Goal: Task Accomplishment & Management: Manage account settings

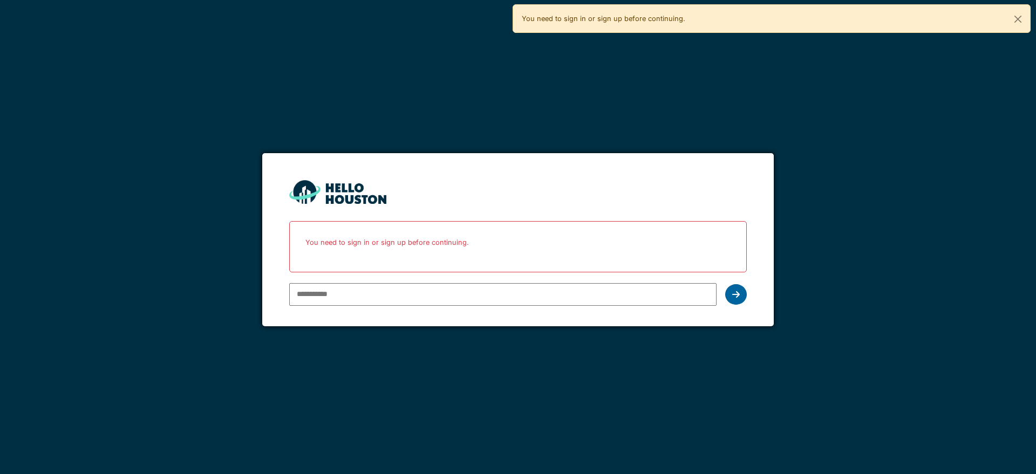
type input "**********"
click at [741, 297] on div at bounding box center [736, 294] width 22 height 21
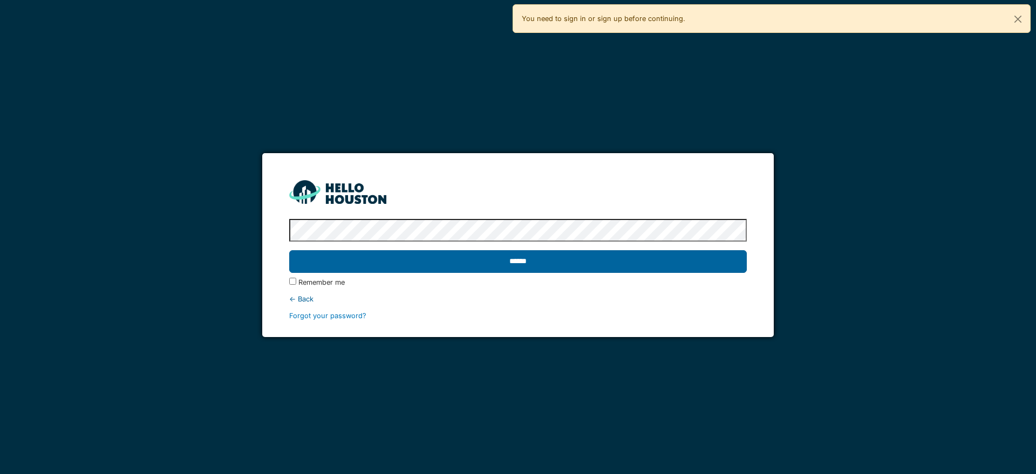
click at [542, 267] on input "******" at bounding box center [517, 261] width 457 height 23
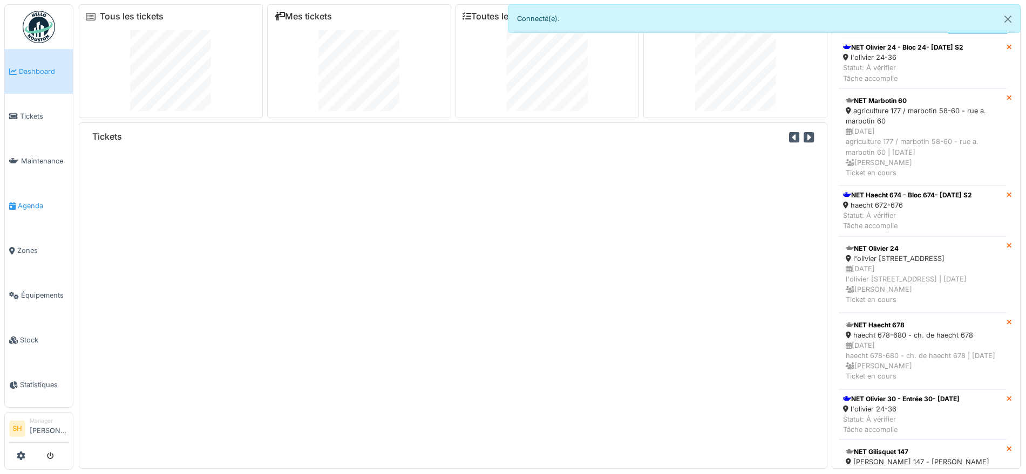
click at [34, 202] on span "Agenda" at bounding box center [43, 206] width 51 height 10
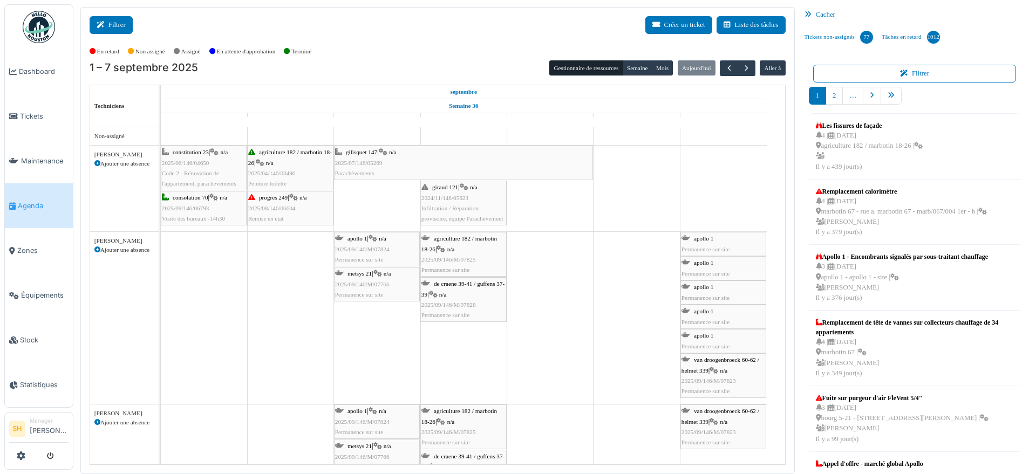
click at [106, 29] on button "Filtrer" at bounding box center [111, 25] width 43 height 18
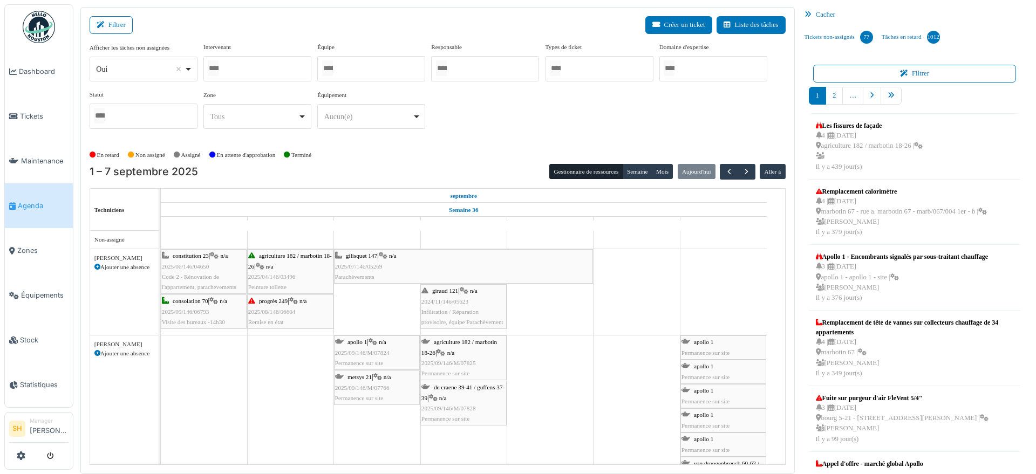
click at [359, 69] on div at bounding box center [371, 68] width 108 height 25
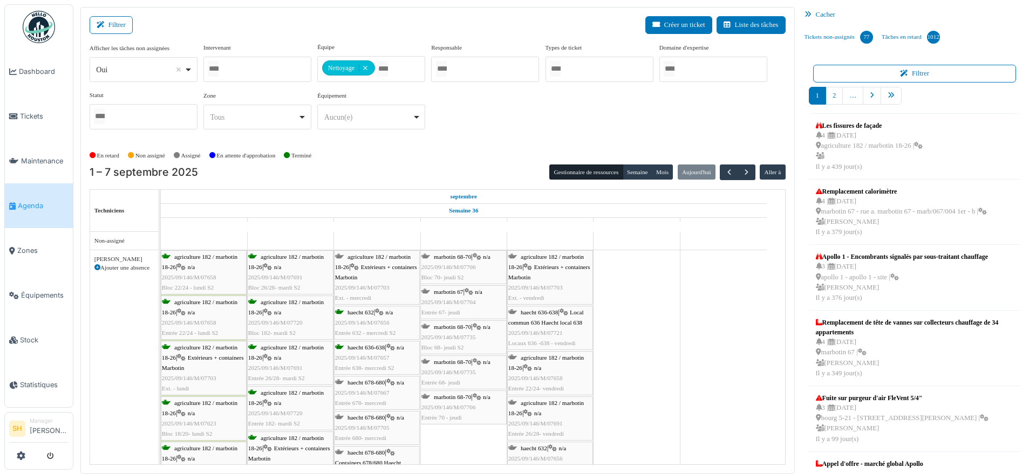
click at [472, 128] on div "Afficher les tâches non assignées *** Oui Remove item Oui Non Intervenant Abdel…" at bounding box center [438, 90] width 696 height 95
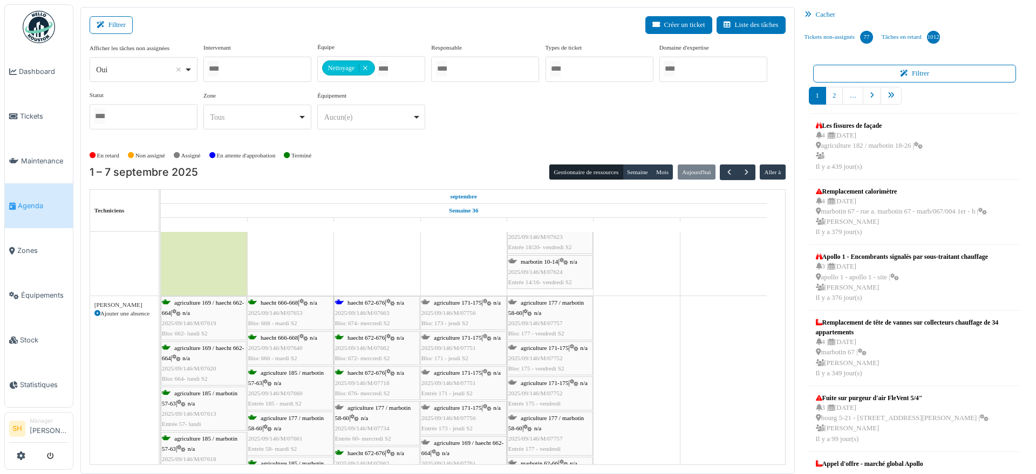
scroll to position [202, 0]
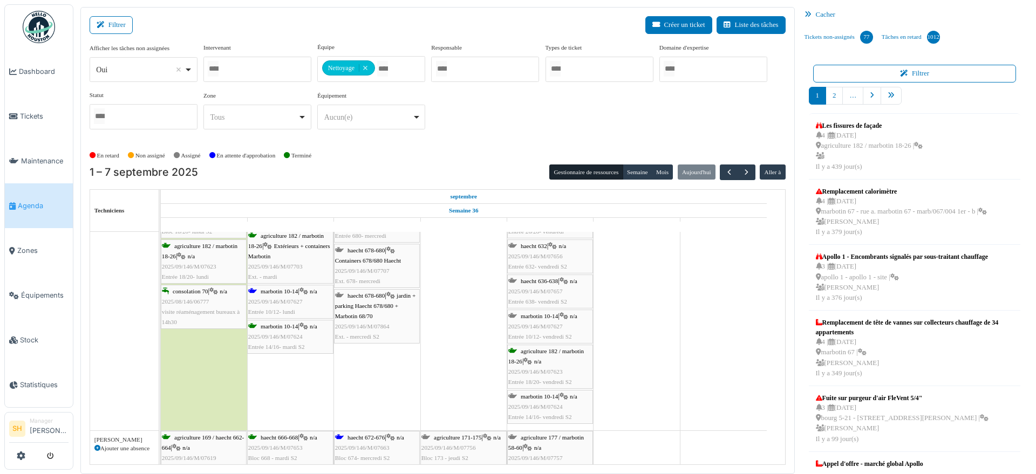
click at [284, 295] on div "marbotin 10-14 | n/a 2025/09/146/M/07627 Entrée 10/12- lundi" at bounding box center [290, 301] width 84 height 31
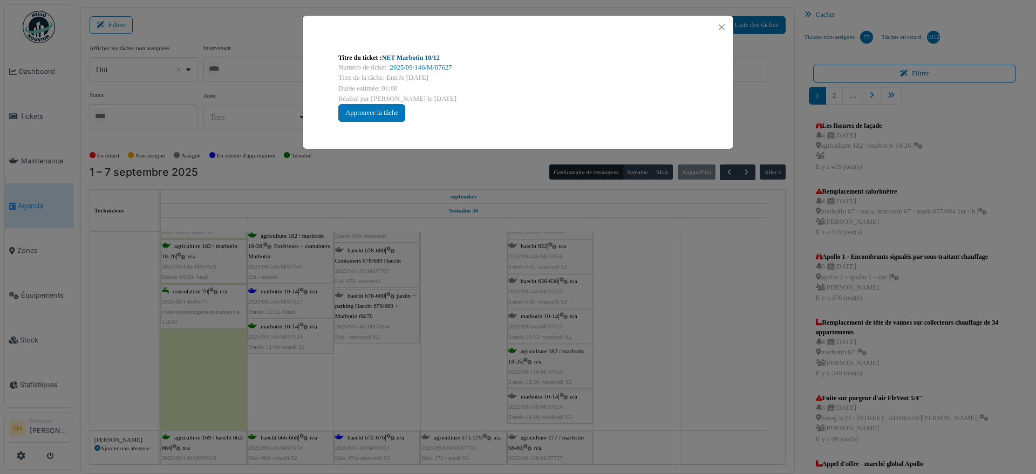
click at [431, 60] on link "NET Marbotin 10/12" at bounding box center [411, 58] width 58 height 8
drag, startPoint x: 709, startPoint y: 344, endPoint x: 618, endPoint y: 344, distance: 90.6
click at [702, 344] on div "Titre du ticket : NET Marbotin 10/12 Numéro de ticket : 2025/09/146/M/07627 Tit…" at bounding box center [518, 237] width 1036 height 474
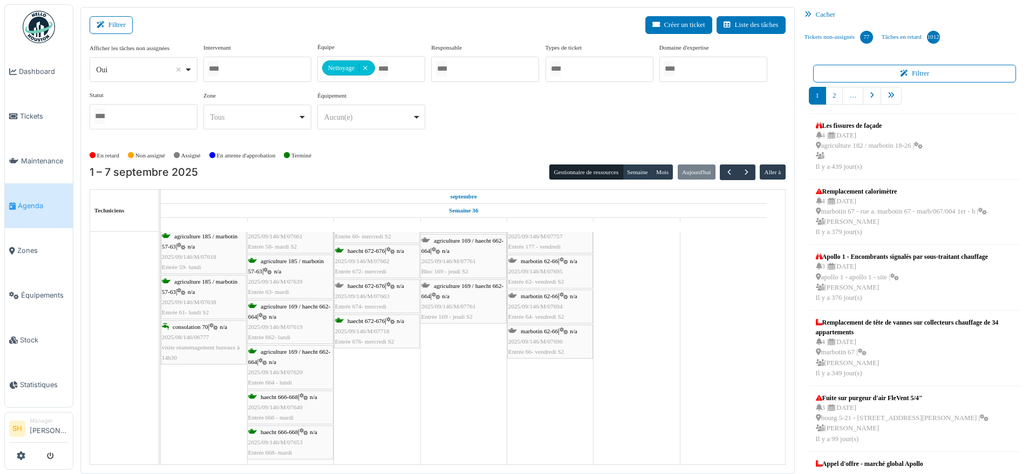
scroll to position [742, 0]
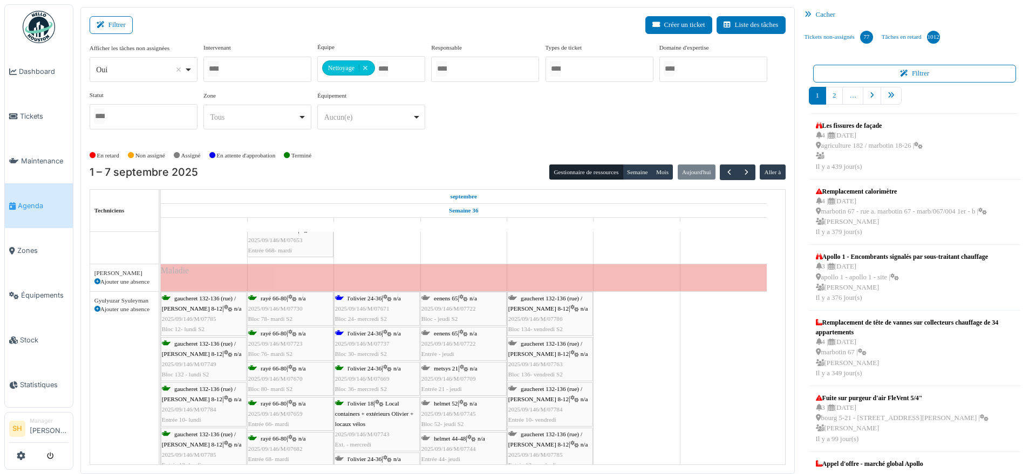
click at [359, 299] on span "l'olivier 24-36" at bounding box center [364, 298] width 34 height 6
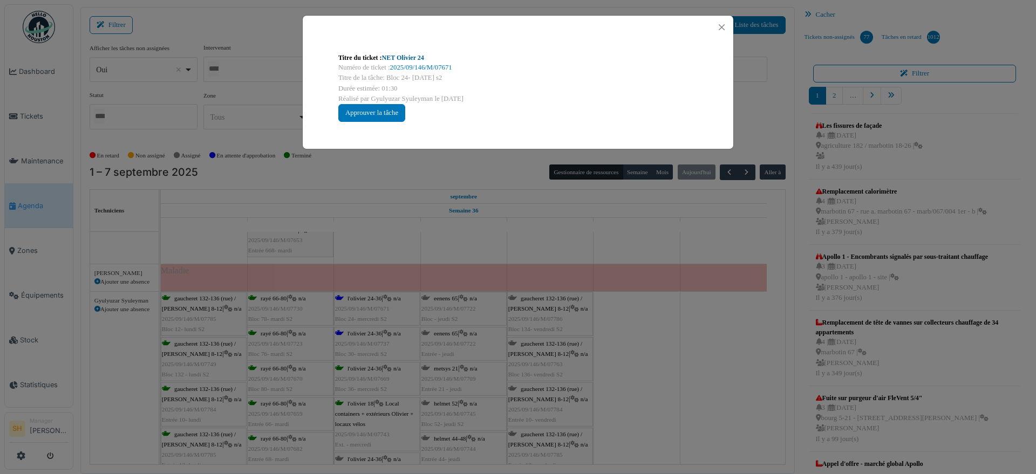
click at [402, 57] on link "NET Olivier 24" at bounding box center [403, 58] width 42 height 8
click at [608, 290] on div "Titre du ticket : NET Olivier 24 Numéro de ticket : 2025/09/146/M/07671 Titre d…" at bounding box center [518, 237] width 1036 height 474
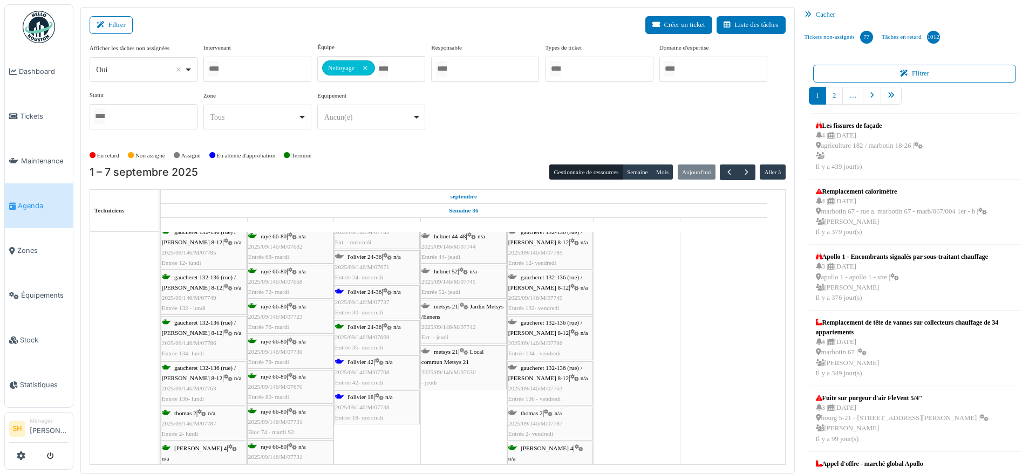
scroll to position [944, 0]
click at [377, 360] on div "l'olivier 42 | n/a 2025/09/146/M/07708 Entrée 42- mercredi" at bounding box center [377, 372] width 84 height 31
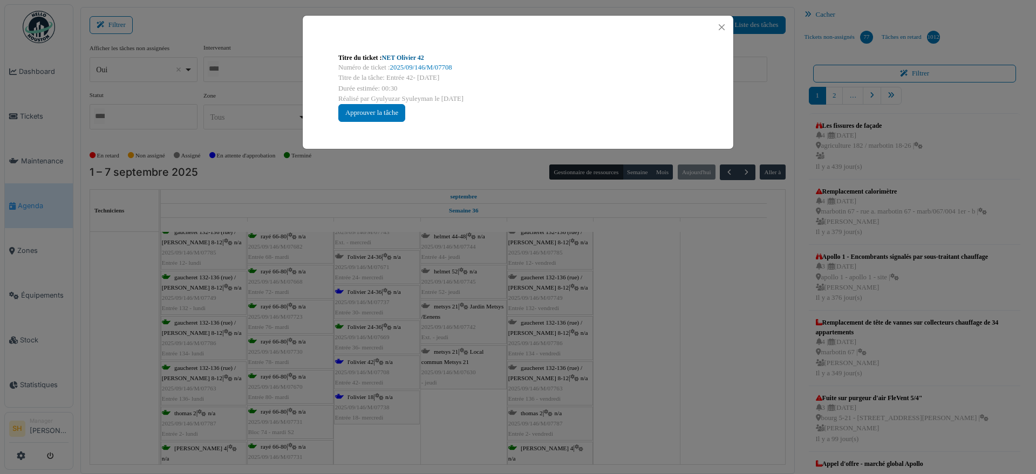
click at [420, 56] on link "NET Olivier 42" at bounding box center [403, 58] width 42 height 8
click at [668, 345] on div "Titre du ticket : NET Olivier 42 Numéro de ticket : 2025/09/146/M/07708 Titre d…" at bounding box center [518, 237] width 1036 height 474
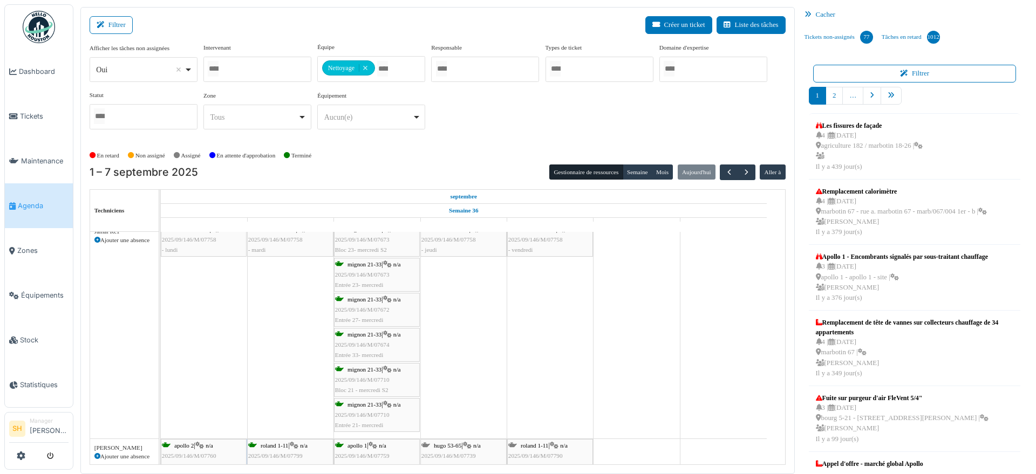
scroll to position [0, 0]
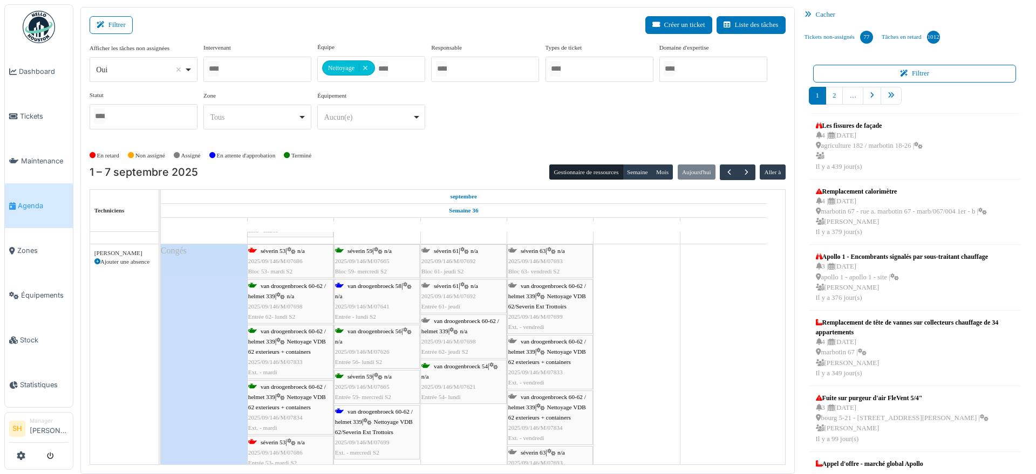
click at [396, 286] on span "van droogenbroeck 58" at bounding box center [374, 286] width 54 height 6
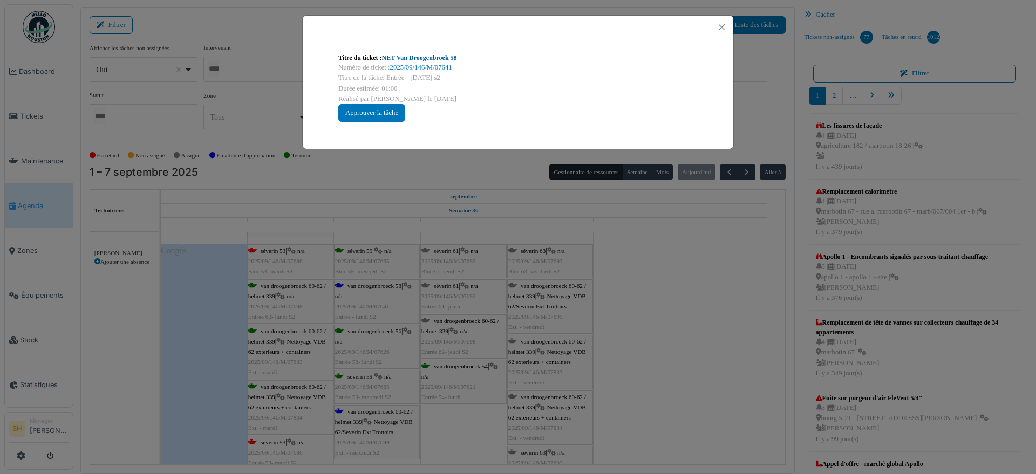
click at [439, 60] on link "NET Van Droogenbroek 58" at bounding box center [419, 58] width 75 height 8
click at [693, 354] on div "Titre du ticket : NET Van Droogenbroek 58 Numéro de ticket : 2025/09/146/M/0764…" at bounding box center [518, 237] width 1036 height 474
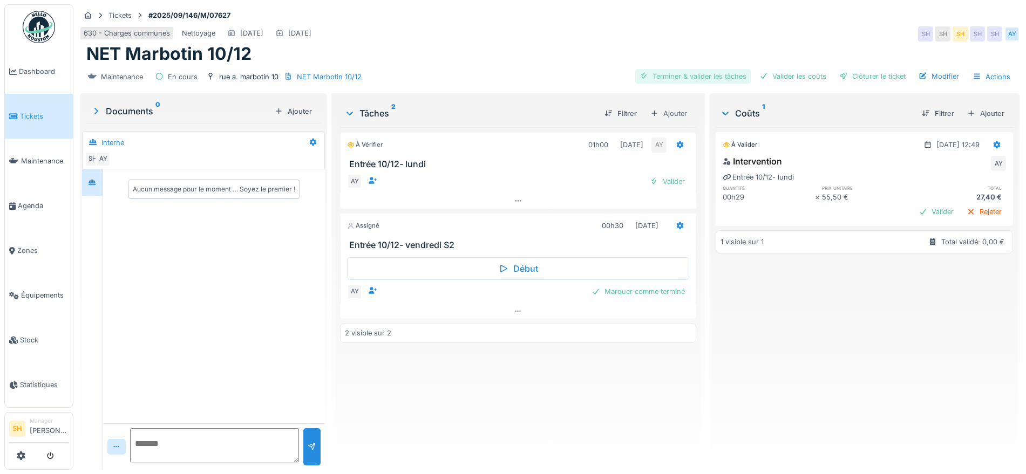
click at [661, 73] on div "Terminer & valider les tâches" at bounding box center [692, 76] width 115 height 15
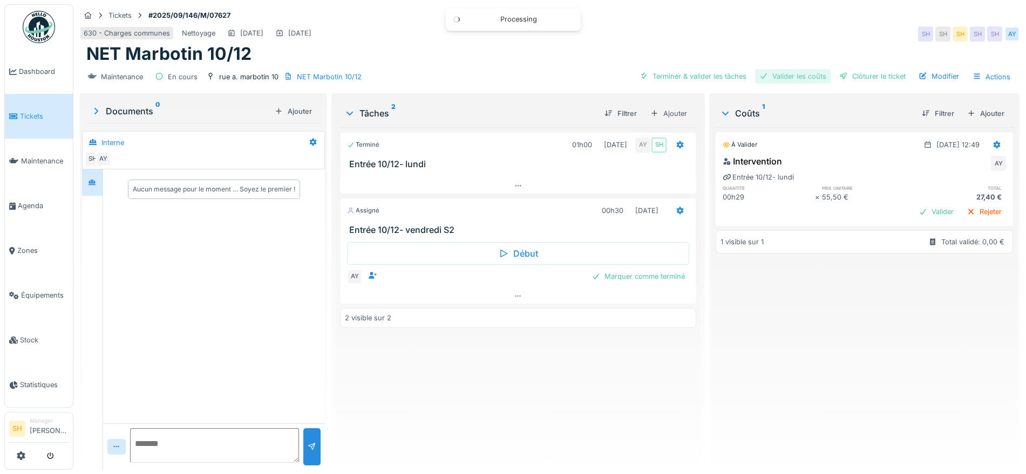
click at [802, 78] on div "Valider les coûts" at bounding box center [793, 76] width 76 height 15
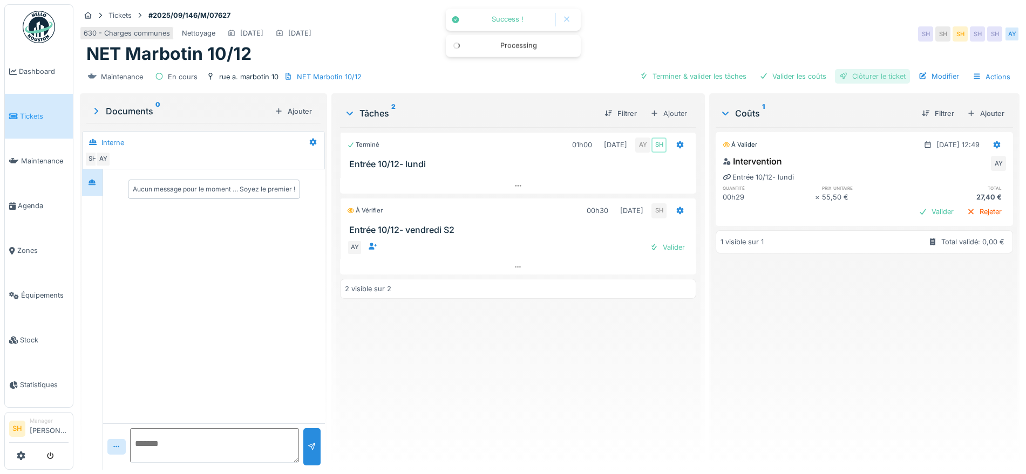
click at [839, 78] on div at bounding box center [843, 76] width 9 height 10
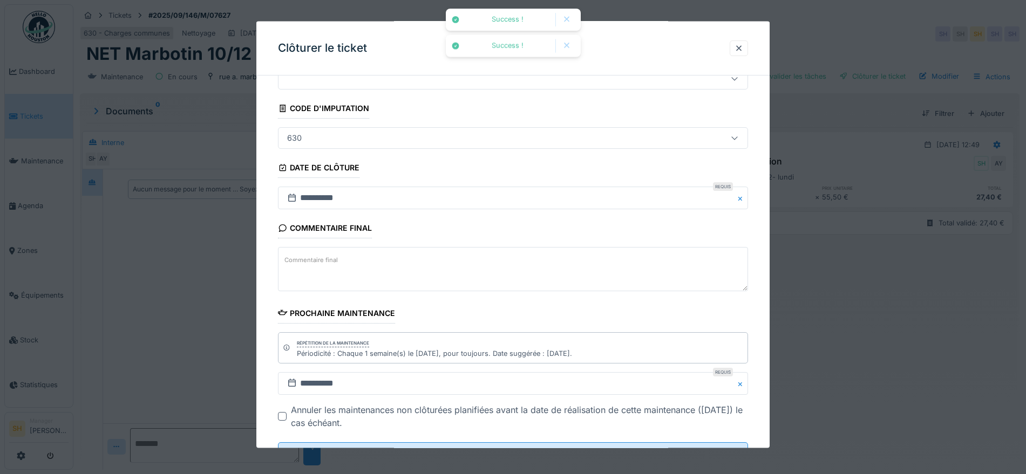
scroll to position [92, 0]
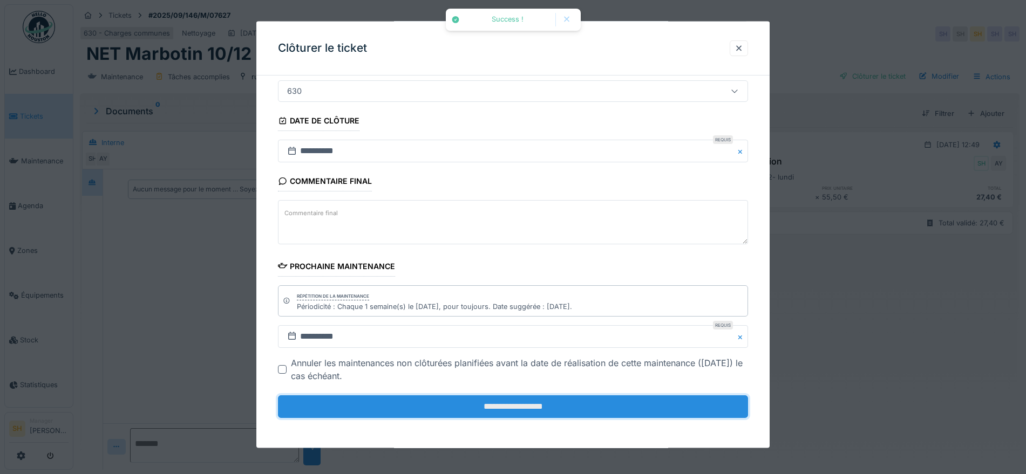
click at [540, 413] on input "**********" at bounding box center [513, 406] width 470 height 23
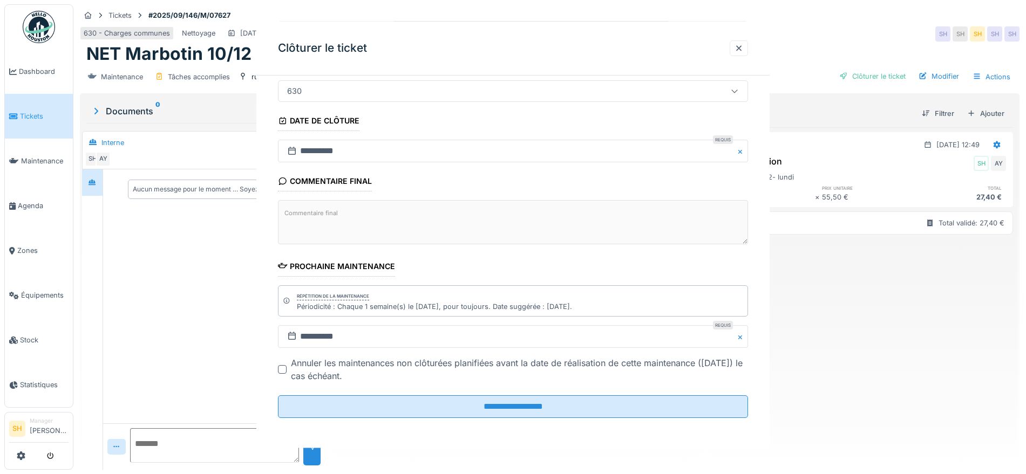
scroll to position [0, 0]
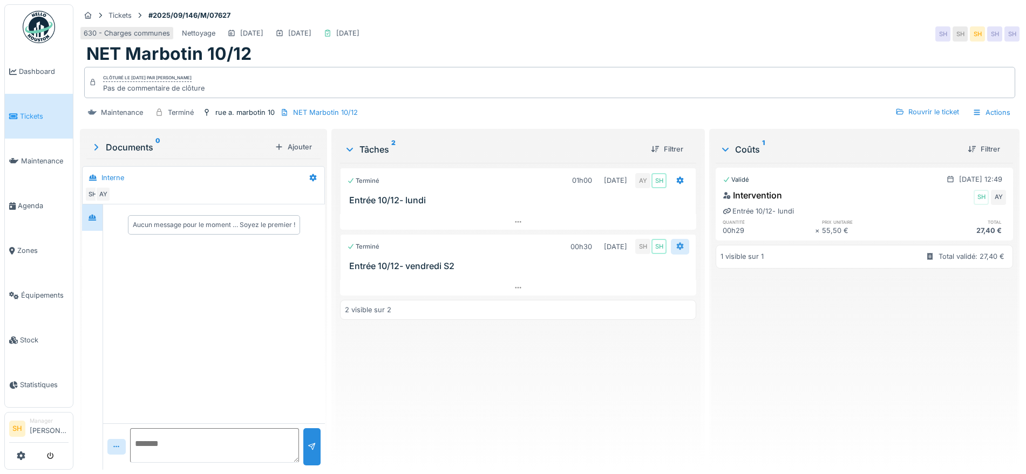
click at [677, 244] on icon at bounding box center [680, 247] width 7 height 8
click at [675, 246] on icon at bounding box center [679, 246] width 9 height 7
click at [675, 245] on icon at bounding box center [679, 246] width 9 height 7
click at [903, 111] on div "Rouvrir le ticket" at bounding box center [927, 112] width 72 height 15
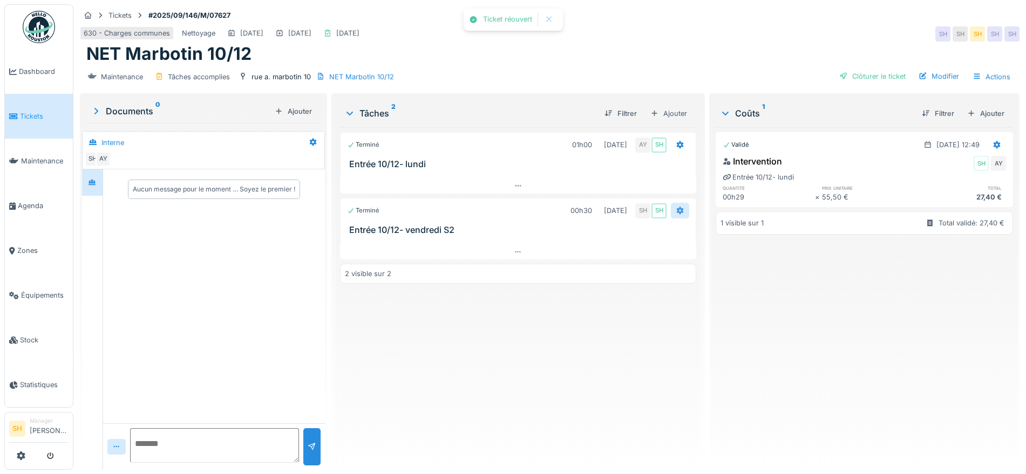
click at [677, 211] on icon at bounding box center [680, 211] width 7 height 8
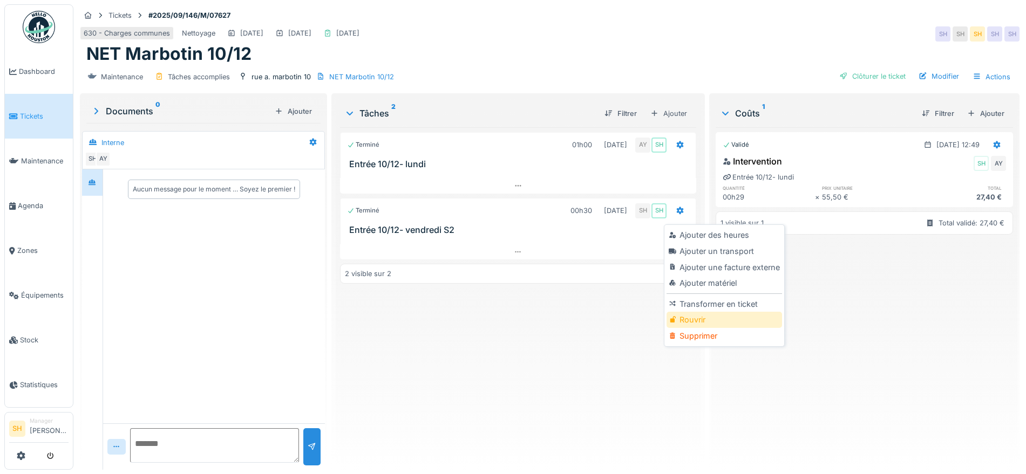
click at [704, 318] on div "Rouvrir" at bounding box center [723, 320] width 115 height 16
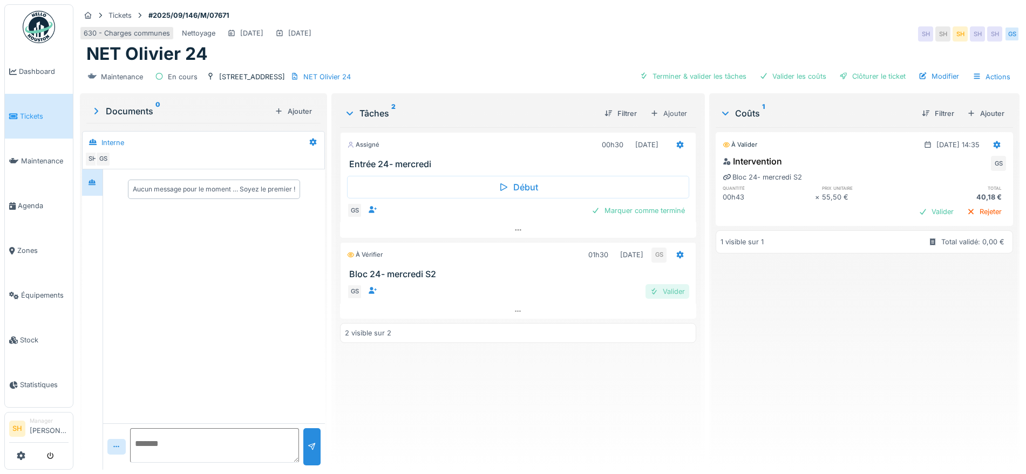
click at [666, 295] on div "Valider" at bounding box center [667, 291] width 44 height 15
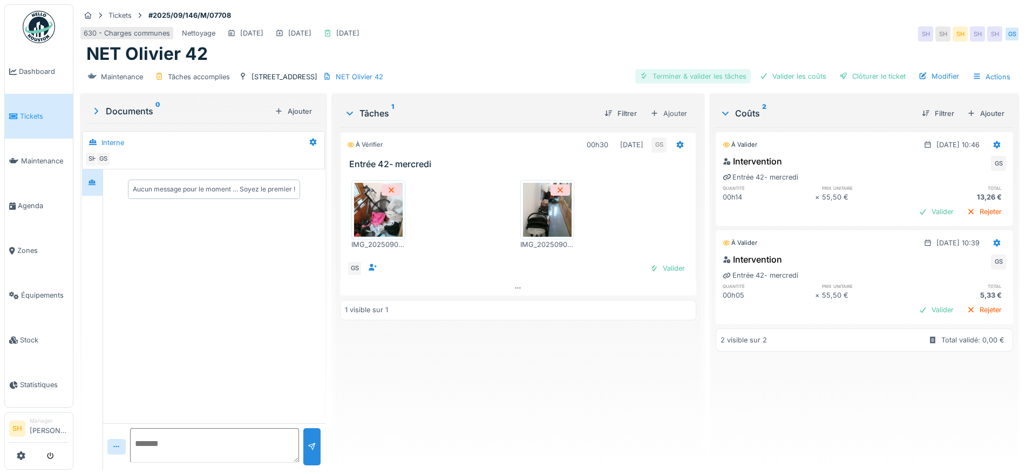
click at [689, 71] on div "Terminer & valider les tâches" at bounding box center [692, 76] width 115 height 15
click at [766, 73] on div "Valider les coûts" at bounding box center [793, 76] width 76 height 15
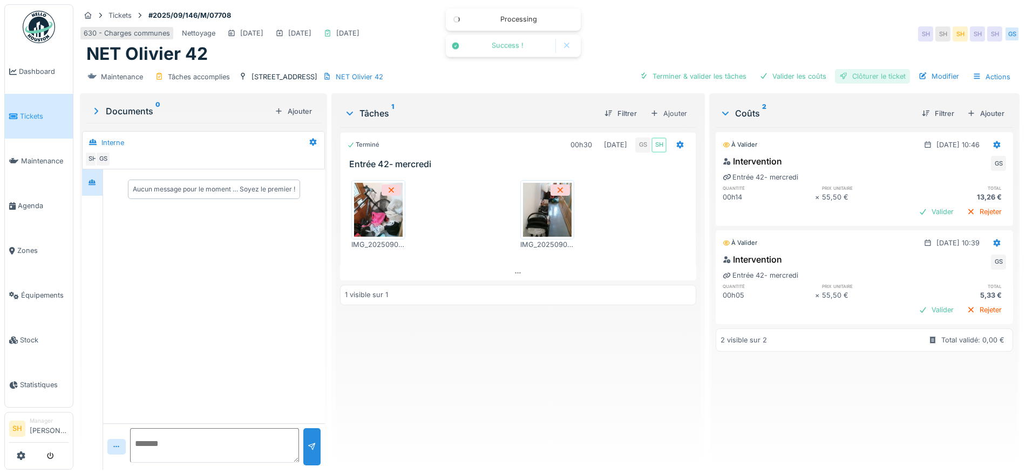
click at [847, 77] on div "Clôturer le ticket" at bounding box center [872, 76] width 75 height 15
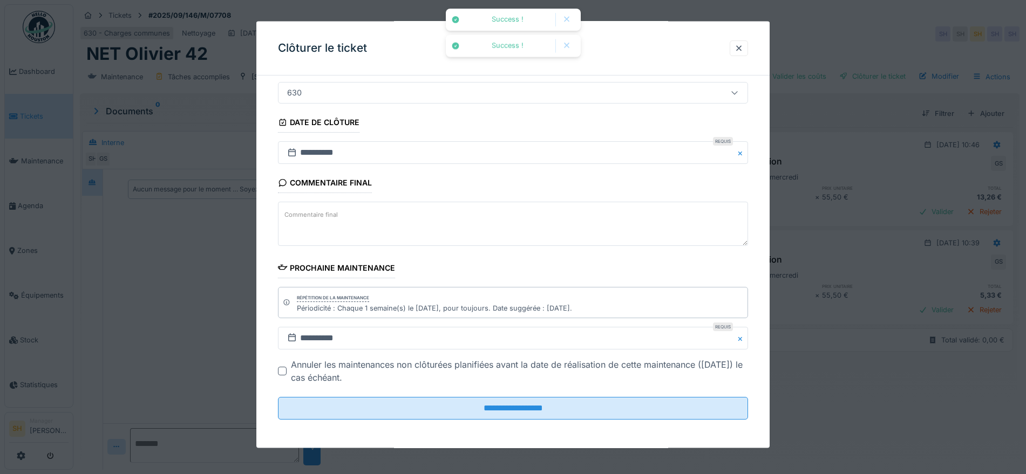
scroll to position [92, 0]
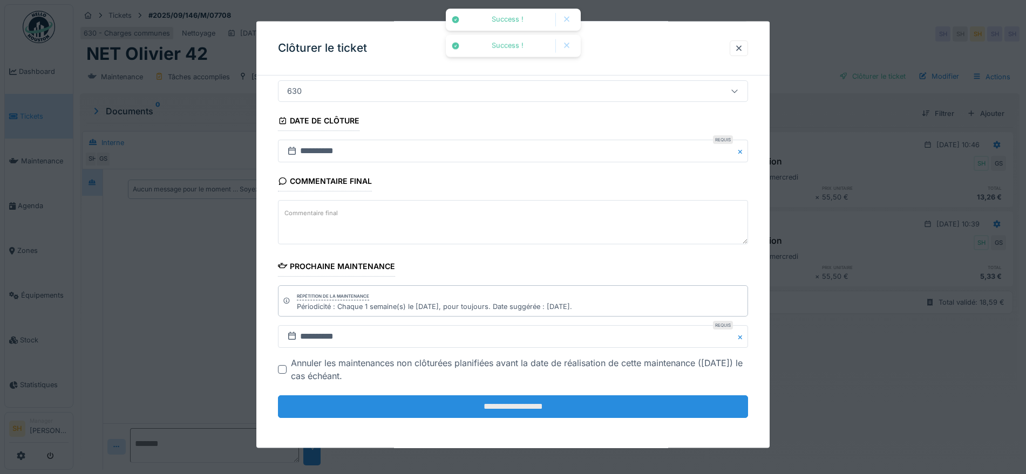
click at [454, 401] on input "**********" at bounding box center [513, 406] width 470 height 23
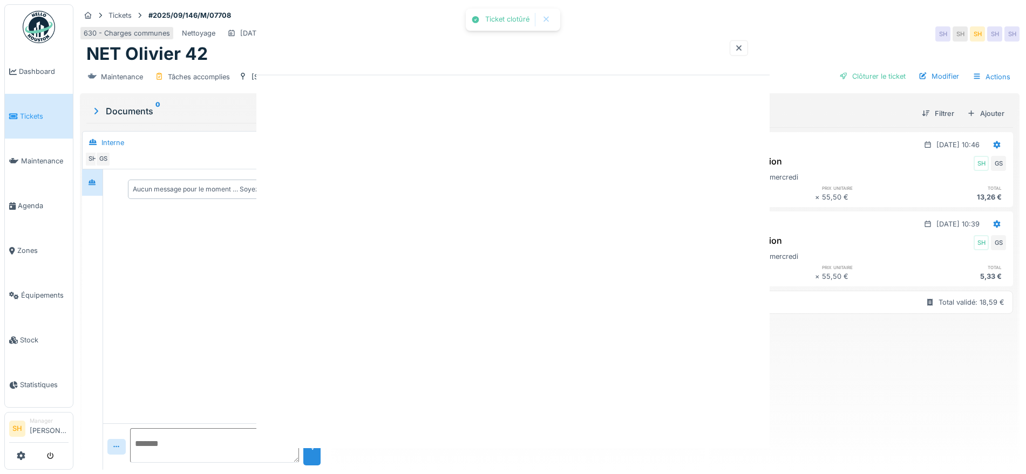
scroll to position [0, 0]
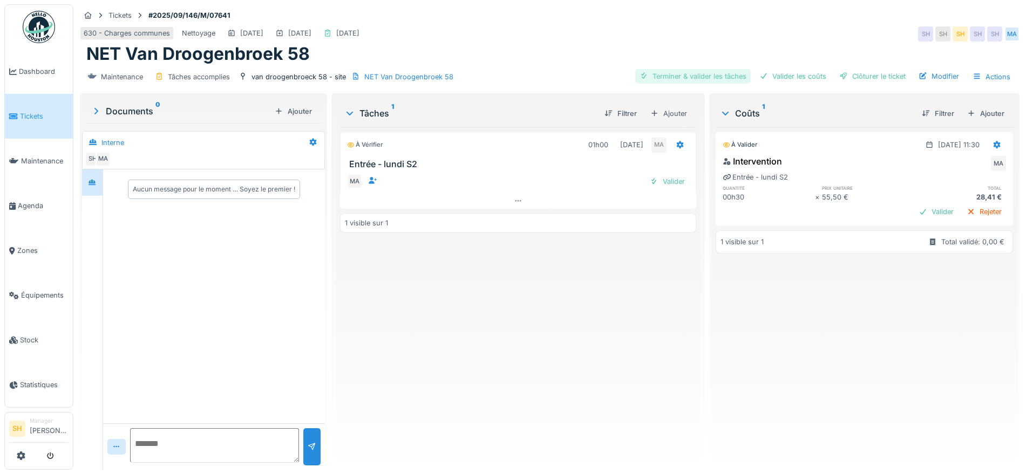
click at [692, 73] on div "Terminer & valider les tâches" at bounding box center [692, 76] width 115 height 15
click at [767, 77] on div "Valider les coûts" at bounding box center [793, 76] width 76 height 15
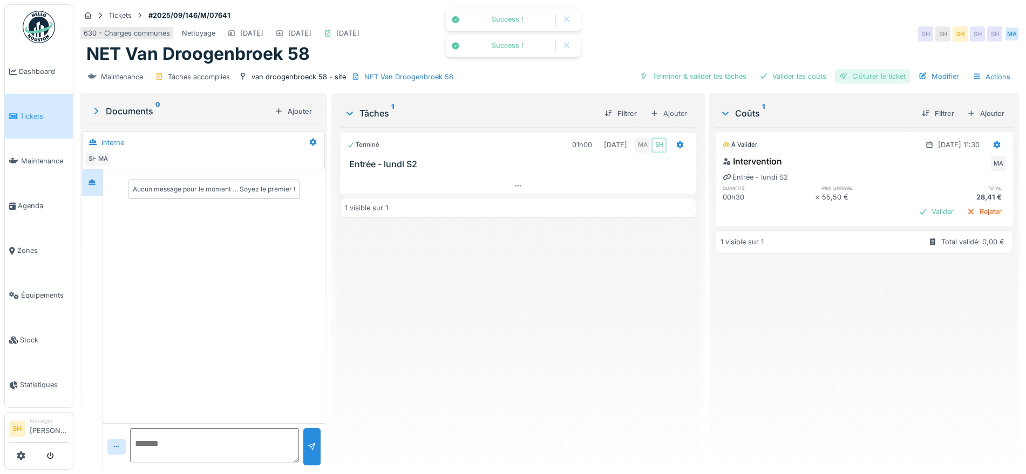
click at [843, 79] on div "Clôturer le ticket" at bounding box center [872, 76] width 75 height 15
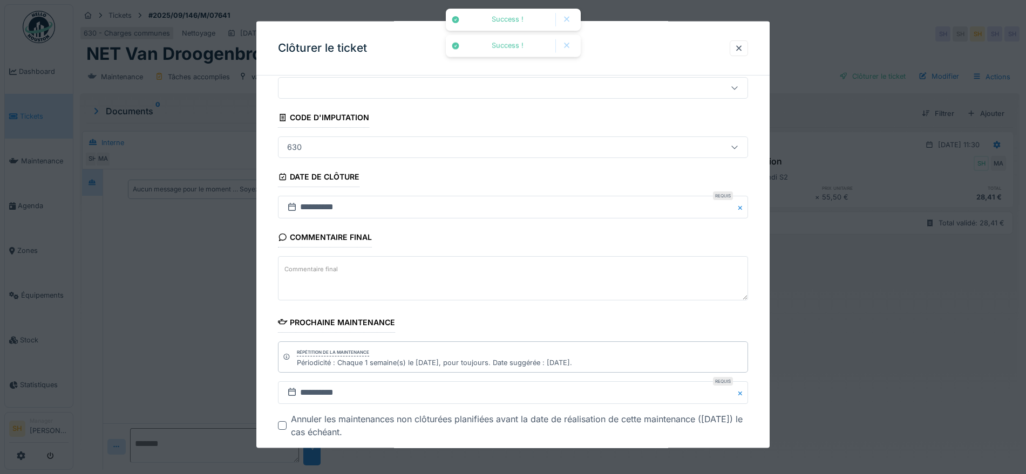
scroll to position [92, 0]
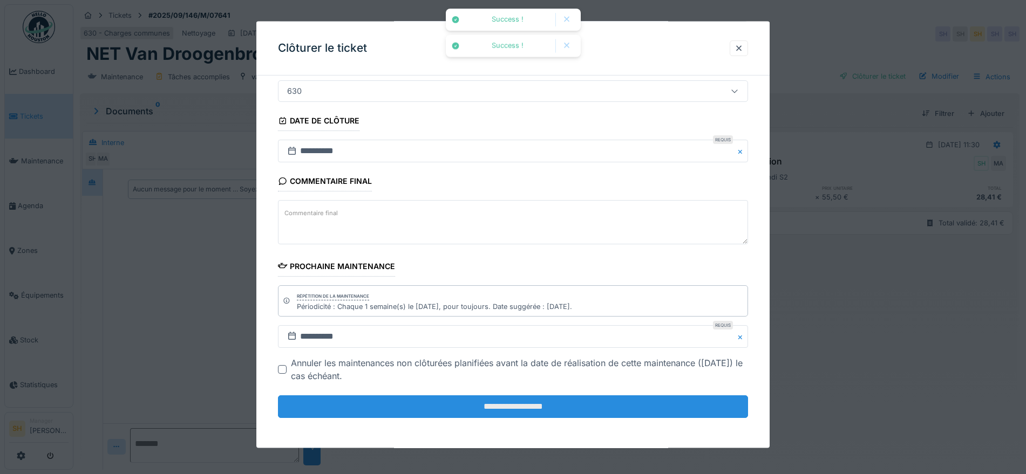
click at [405, 398] on input "**********" at bounding box center [513, 406] width 470 height 23
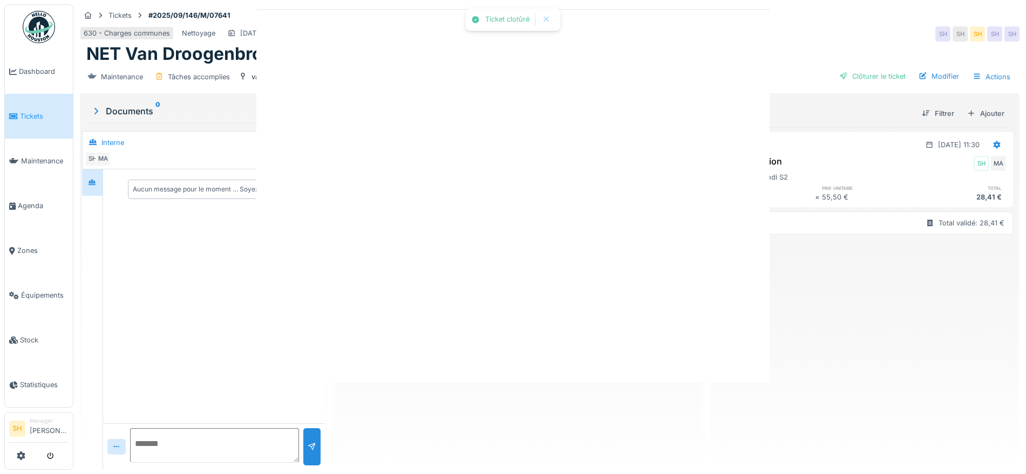
scroll to position [0, 0]
